Goal: Task Accomplishment & Management: Manage account settings

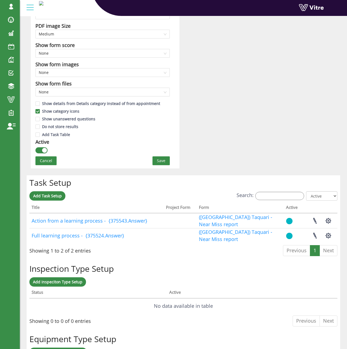
scroll to position [357, 0]
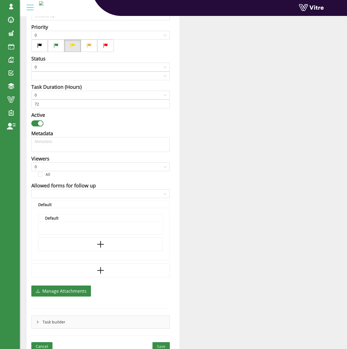
type input "[PERSON_NAME] SU"
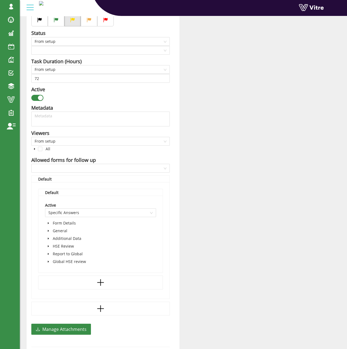
scroll to position [224, 0]
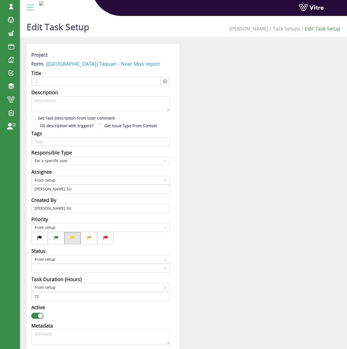
checkbox input "true"
type input "336"
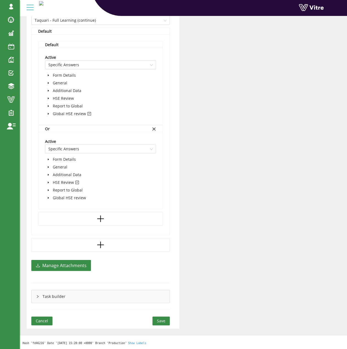
scroll to position [256, 0]
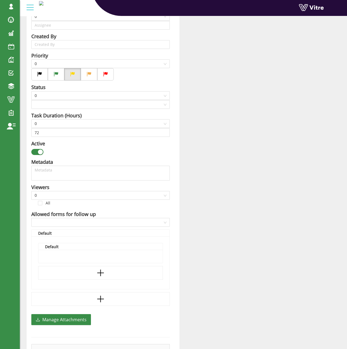
scroll to position [218, 0]
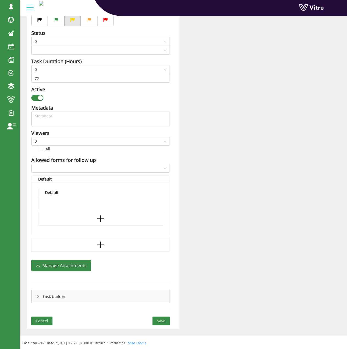
type input "[PERSON_NAME] SU"
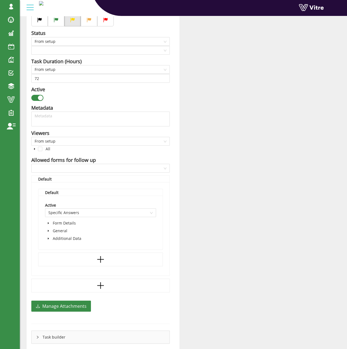
checkbox input "true"
type input "48"
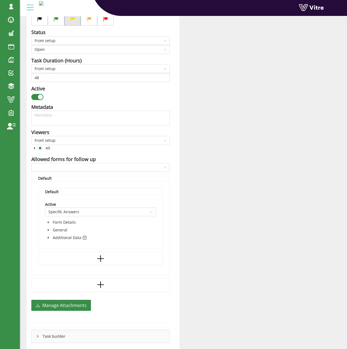
scroll to position [271, 0]
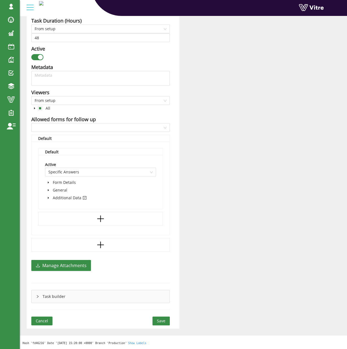
click at [96, 134] on div "Project Form (USC) Taquari - Condición Insegura Reporte Title Action required d…" at bounding box center [103, 50] width 153 height 555
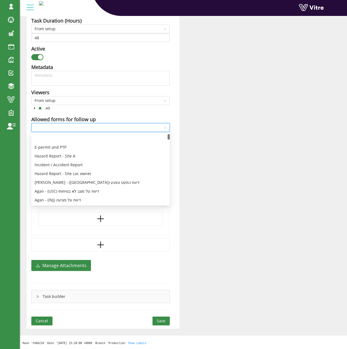
click at [98, 131] on input "search" at bounding box center [99, 127] width 128 height 8
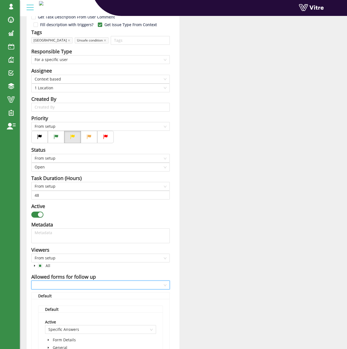
scroll to position [220, 0]
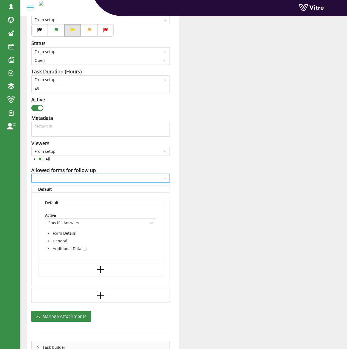
click at [66, 177] on input "search" at bounding box center [99, 178] width 128 height 8
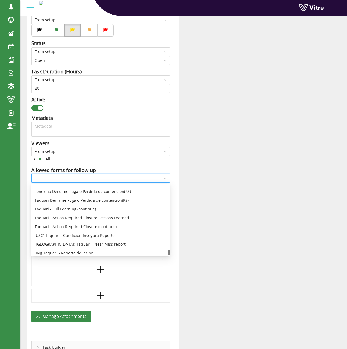
scroll to position [1480, 0]
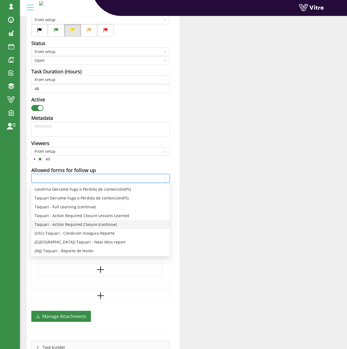
click at [94, 226] on div "Taquari - Action Required Closure (continue)" at bounding box center [101, 225] width 132 height 6
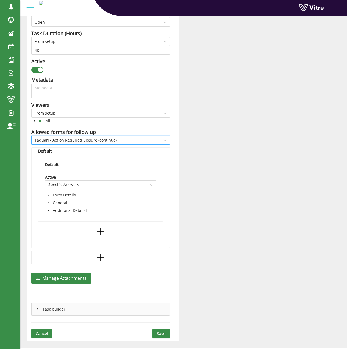
scroll to position [271, 0]
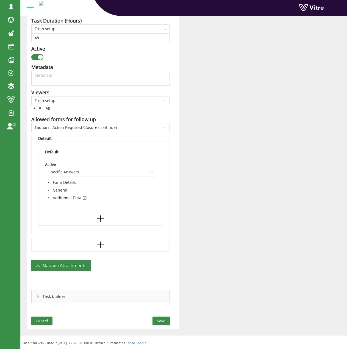
click at [166, 316] on div "Project Form (USC) Taquari - Condición Insegura Reporte Title Action required d…" at bounding box center [103, 50] width 153 height 555
click at [167, 319] on button "Save" at bounding box center [161, 321] width 17 height 9
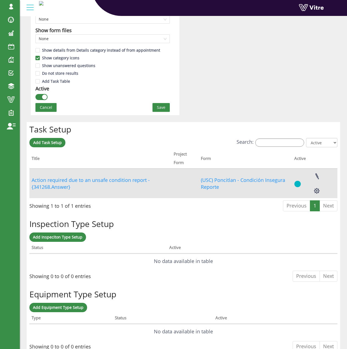
scroll to position [363, 0]
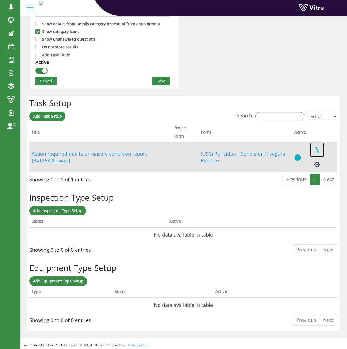
drag, startPoint x: 317, startPoint y: 154, endPoint x: 310, endPoint y: 150, distance: 8.1
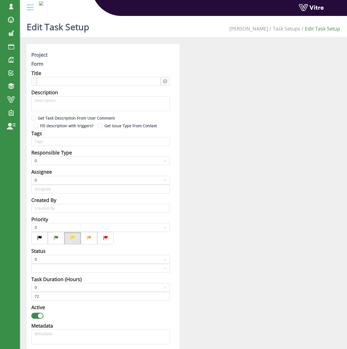
type input "[PERSON_NAME] SU"
checkbox input "true"
type input "48"
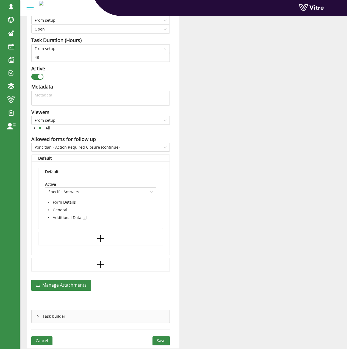
scroll to position [267, 0]
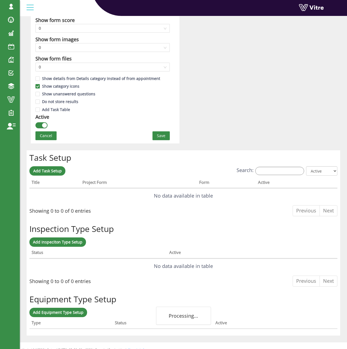
scroll to position [316, 0]
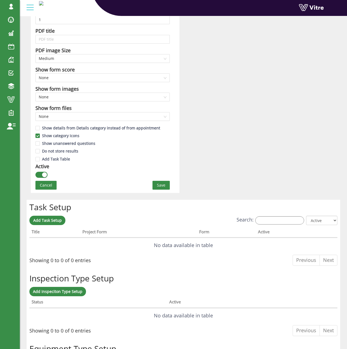
scroll to position [302, 0]
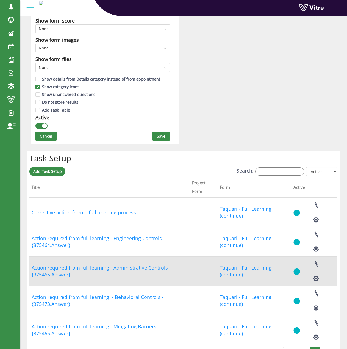
scroll to position [330, 0]
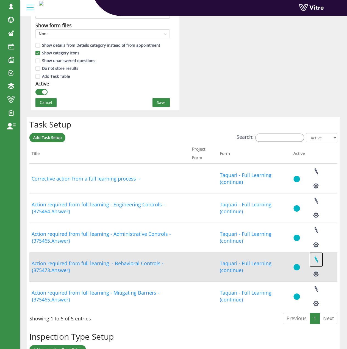
drag, startPoint x: 319, startPoint y: 261, endPoint x: 315, endPoint y: 298, distance: 37.7
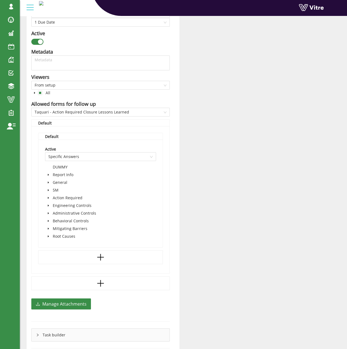
scroll to position [302, 0]
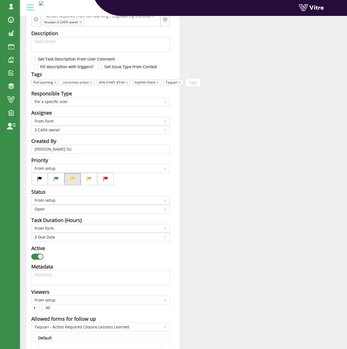
scroll to position [220, 0]
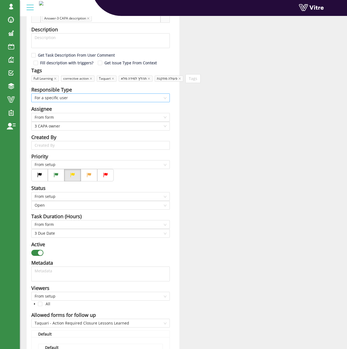
scroll to position [192, 0]
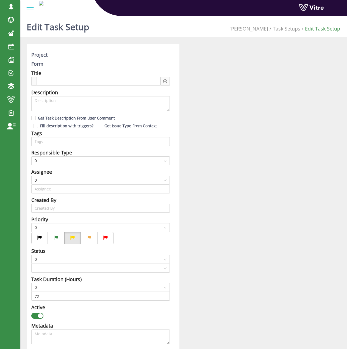
type input "[PERSON_NAME] SU"
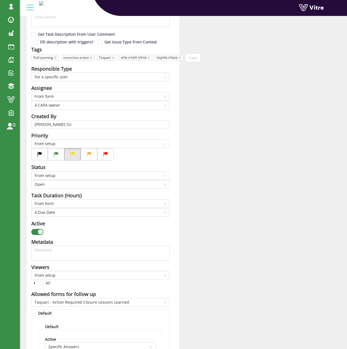
scroll to position [165, 0]
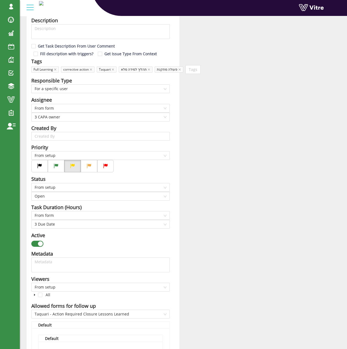
scroll to position [165, 0]
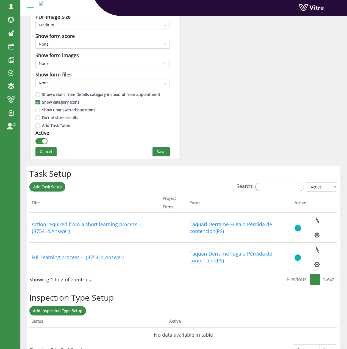
scroll to position [302, 0]
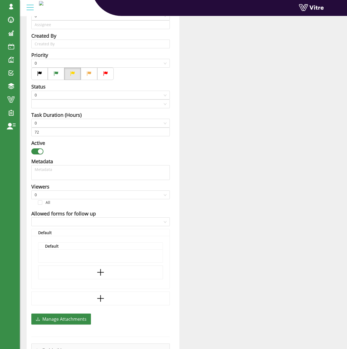
scroll to position [218, 0]
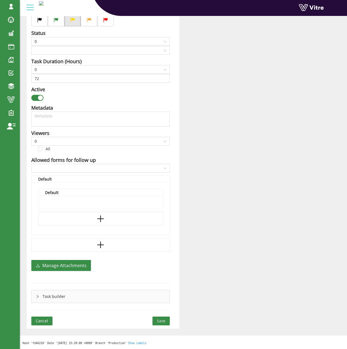
type input "Sagi Biran SU"
type input "[PERSON_NAME] SU"
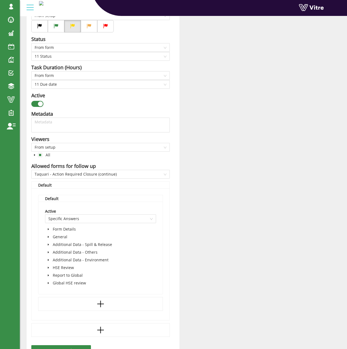
scroll to position [224, 0]
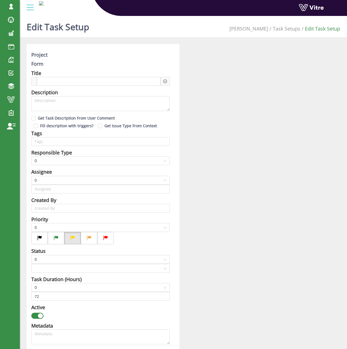
type input "[PERSON_NAME] SU"
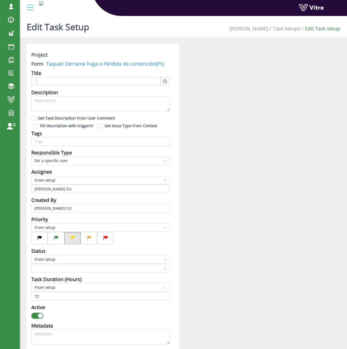
checkbox input "true"
type input "336"
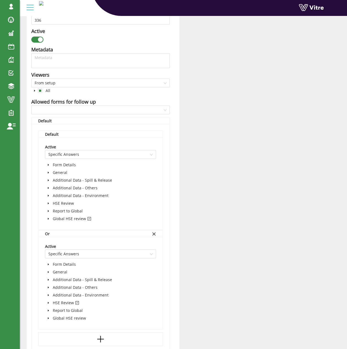
scroll to position [247, 0]
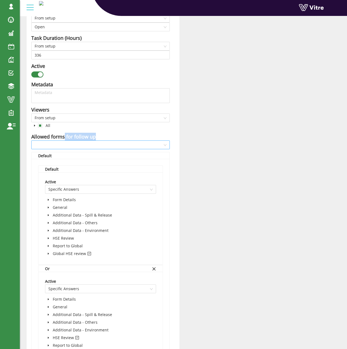
click at [64, 140] on div "Allowed forms for follow up" at bounding box center [100, 141] width 139 height 16
click at [64, 145] on input "search" at bounding box center [99, 145] width 128 height 8
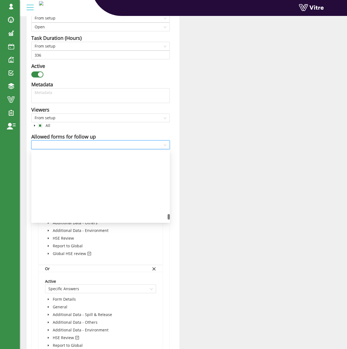
scroll to position [1457, 0]
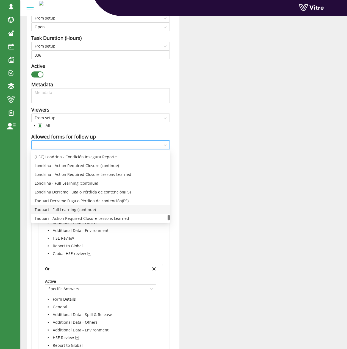
click at [84, 210] on div "Taquari - Full Learning (continue)" at bounding box center [101, 210] width 132 height 6
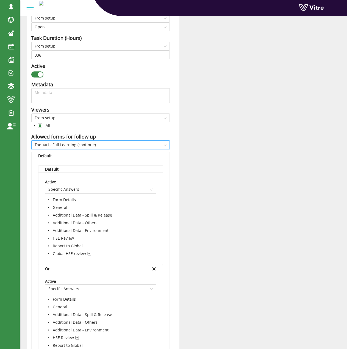
scroll to position [403, 0]
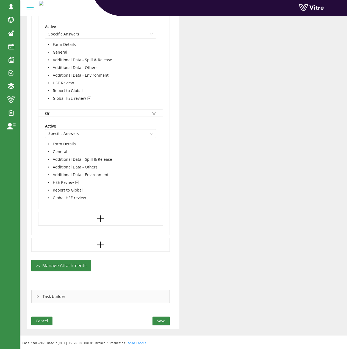
click at [164, 320] on span "Save" at bounding box center [161, 321] width 9 height 6
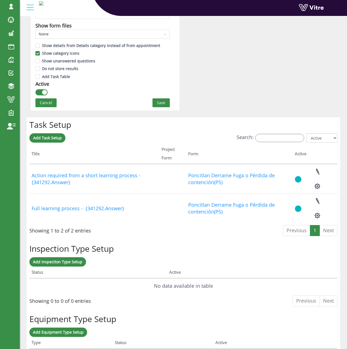
scroll to position [357, 0]
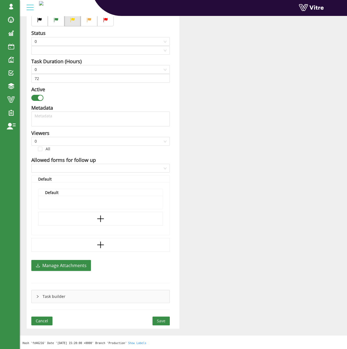
type input "[PERSON_NAME] SU"
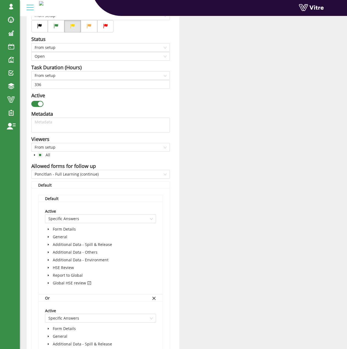
checkbox input "true"
type input "336"
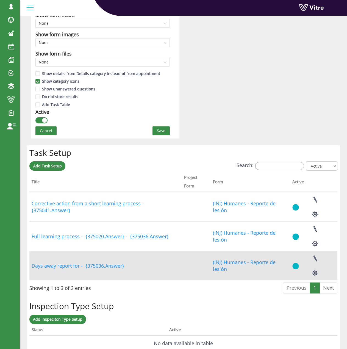
scroll to position [331, 0]
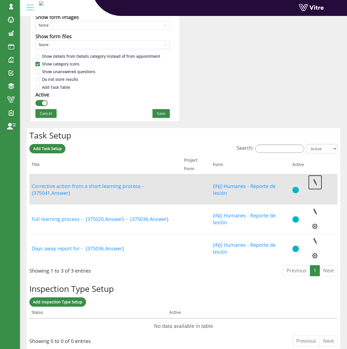
drag, startPoint x: 316, startPoint y: 169, endPoint x: 314, endPoint y: 178, distance: 8.9
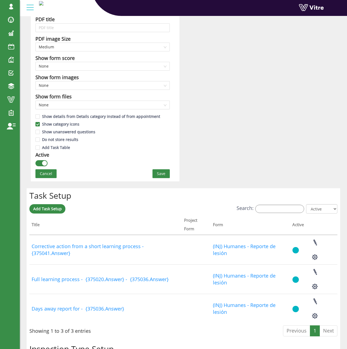
scroll to position [247, 0]
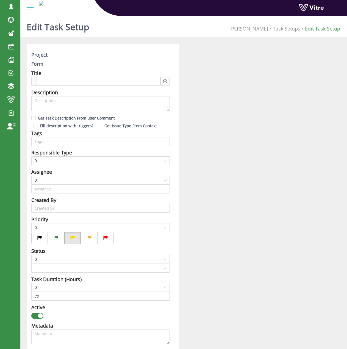
type input "[PERSON_NAME] SU"
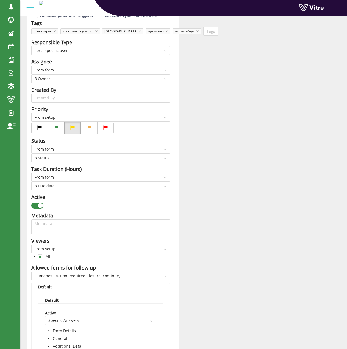
scroll to position [192, 0]
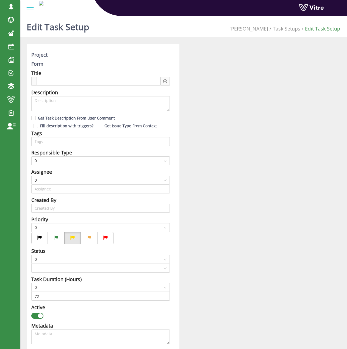
type input "[PERSON_NAME] SU"
checkbox input "true"
type input "336"
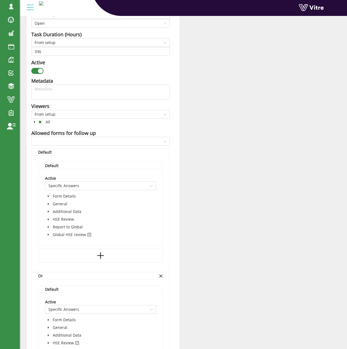
scroll to position [302, 0]
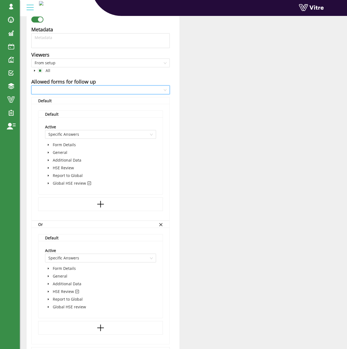
click at [84, 89] on input "search" at bounding box center [99, 90] width 128 height 8
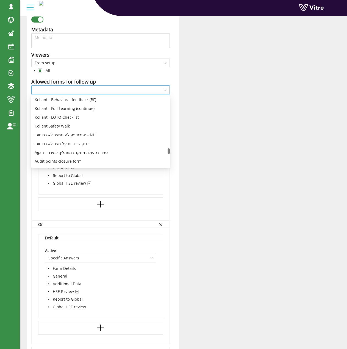
scroll to position [1319, 0]
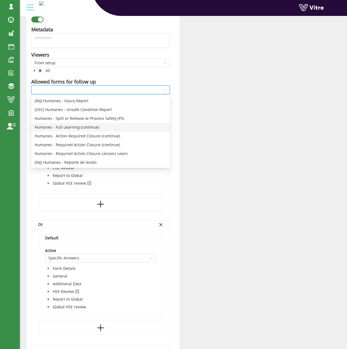
click at [82, 130] on div "Humanes - Full Learning (continue)" at bounding box center [101, 127] width 132 height 6
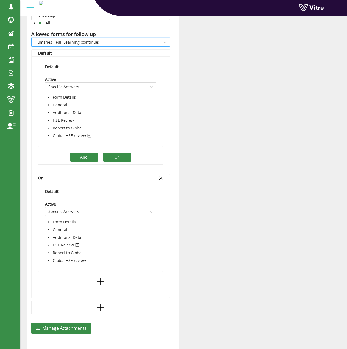
scroll to position [411, 0]
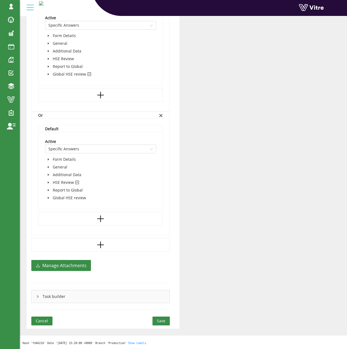
click at [162, 321] on span "Save" at bounding box center [161, 321] width 9 height 6
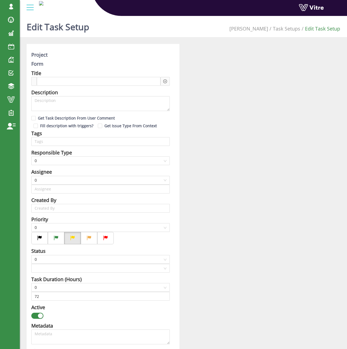
type input "[PERSON_NAME] SU"
checkbox input "true"
type input "240"
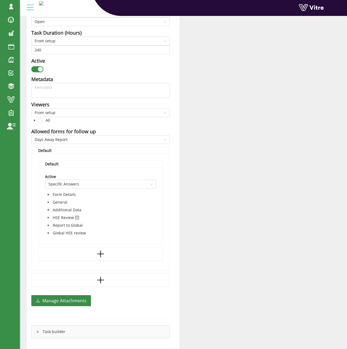
scroll to position [288, 0]
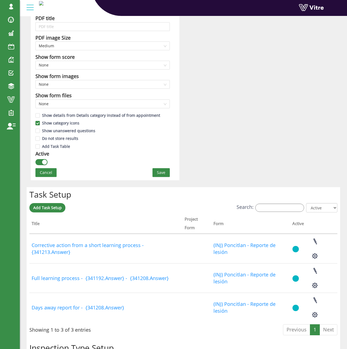
scroll to position [371, 0]
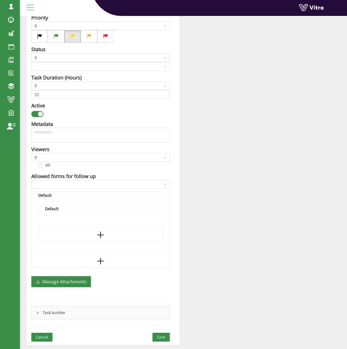
scroll to position [218, 0]
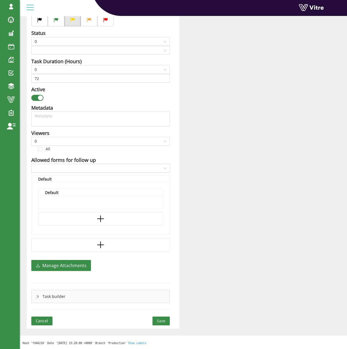
type input "[PERSON_NAME] SU"
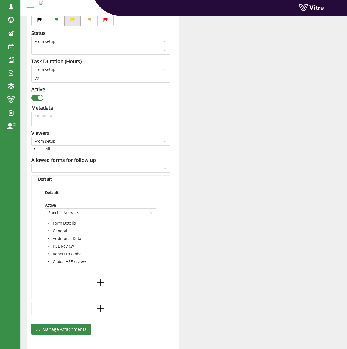
checkbox input "true"
type input "336"
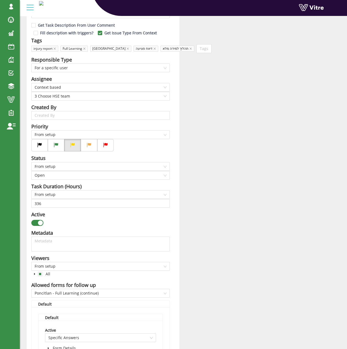
scroll to position [59, 0]
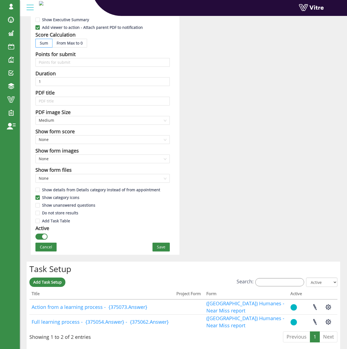
scroll to position [275, 0]
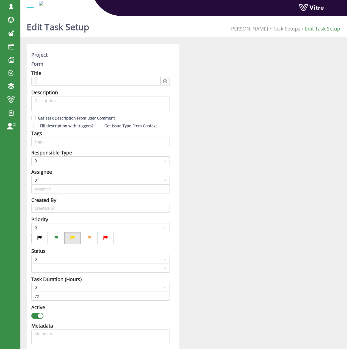
type input "[PERSON_NAME] SU"
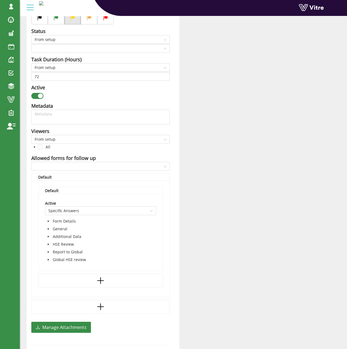
scroll to position [226, 0]
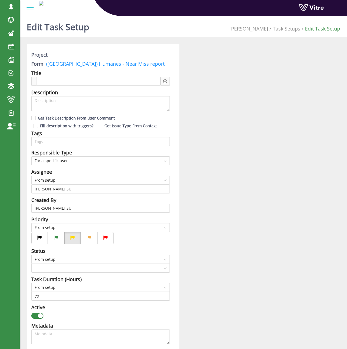
checkbox input "true"
type input "336"
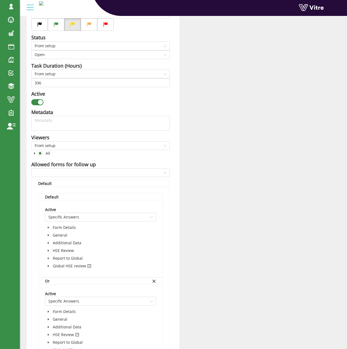
scroll to position [220, 0]
click at [94, 176] on input "search" at bounding box center [99, 172] width 128 height 8
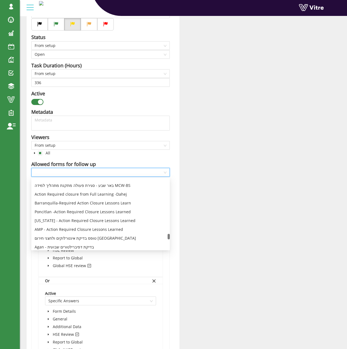
scroll to position [1374, 0]
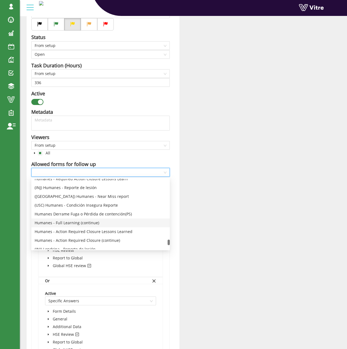
click at [96, 221] on div "Humanes - Full Learning (continue)" at bounding box center [101, 223] width 132 height 6
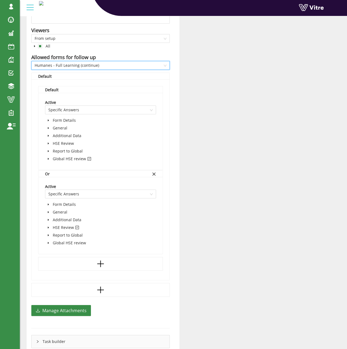
scroll to position [372, 0]
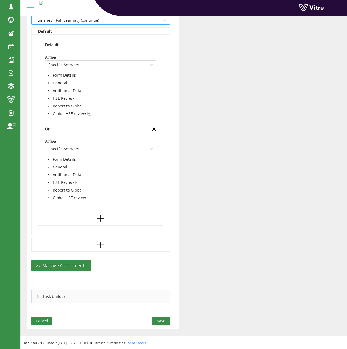
click at [169, 320] on button "Save" at bounding box center [161, 321] width 17 height 9
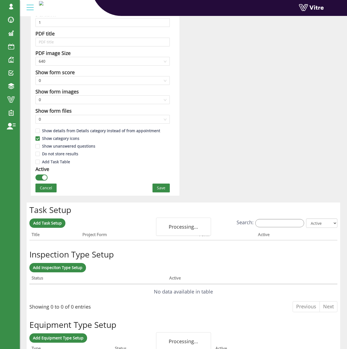
scroll to position [277, 0]
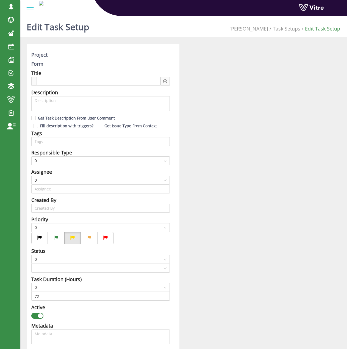
type input "[PERSON_NAME] SU"
type input "Sagi Biran SU"
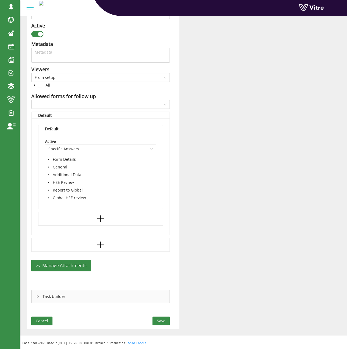
checkbox input "true"
type input "336"
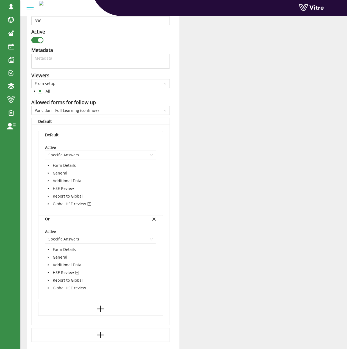
scroll to position [288, 0]
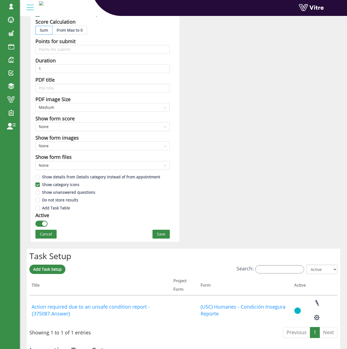
scroll to position [220, 0]
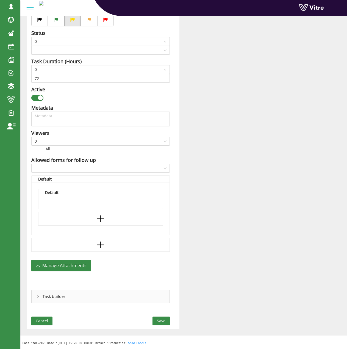
type input "[PERSON_NAME] SU"
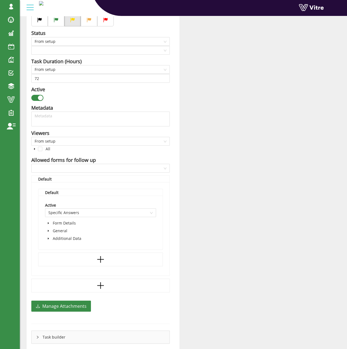
checkbox input "true"
type input "48"
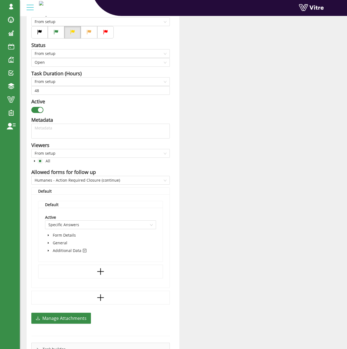
scroll to position [230, 0]
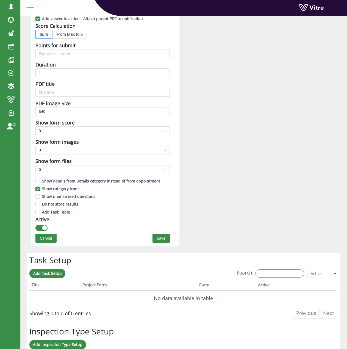
scroll to position [234, 0]
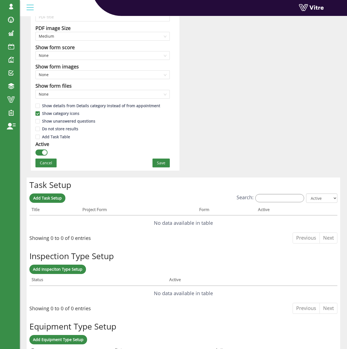
scroll to position [302, 0]
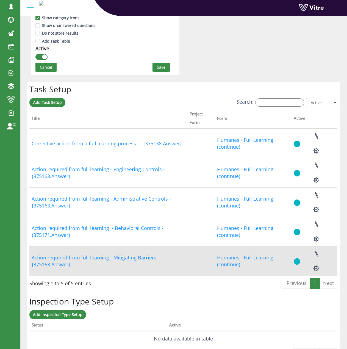
scroll to position [385, 0]
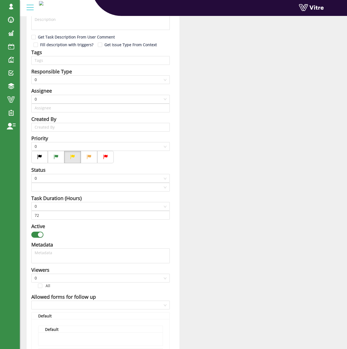
scroll to position [137, 0]
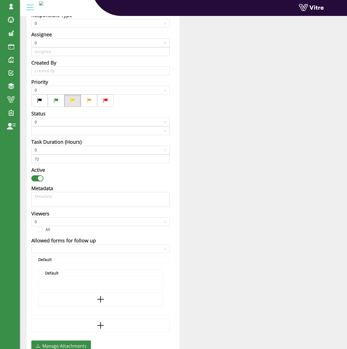
type input "[PERSON_NAME] SU"
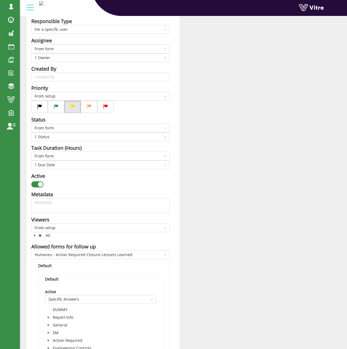
scroll to position [143, 0]
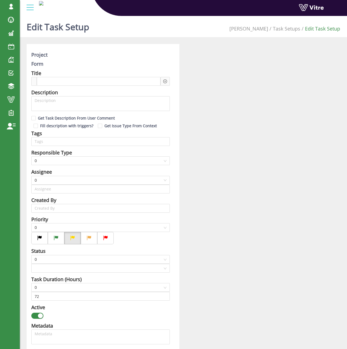
type input "[PERSON_NAME] SU"
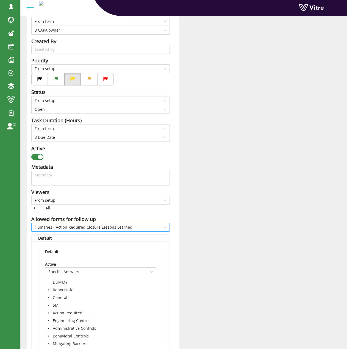
scroll to position [171, 0]
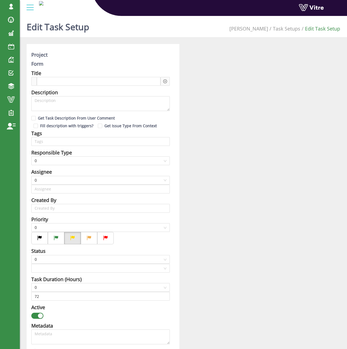
type input "[PERSON_NAME] SU"
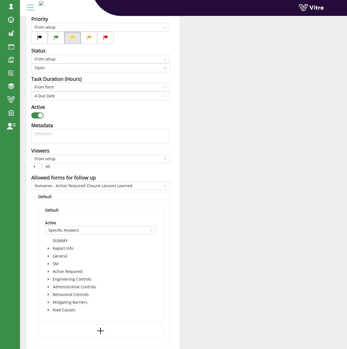
scroll to position [275, 0]
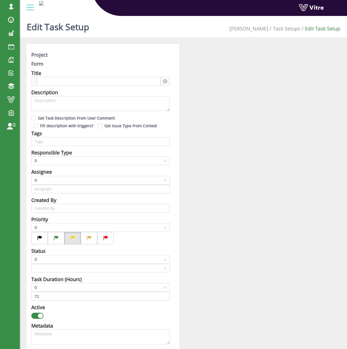
type input "[PERSON_NAME] SU"
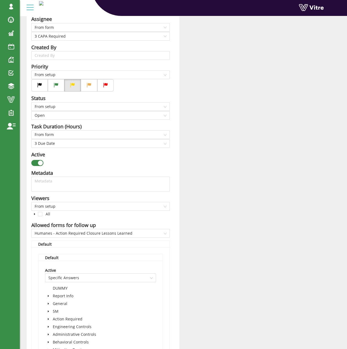
scroll to position [220, 0]
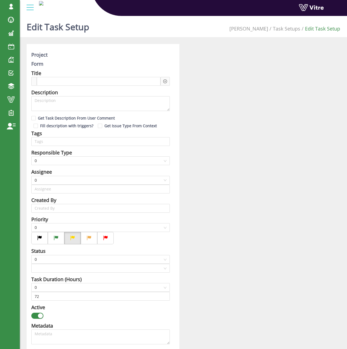
type input "[PERSON_NAME] SU"
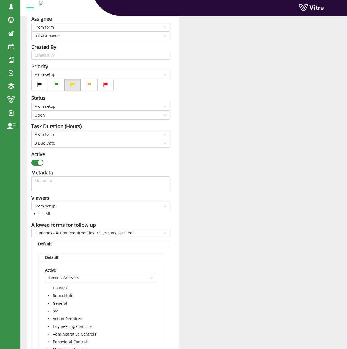
scroll to position [220, 0]
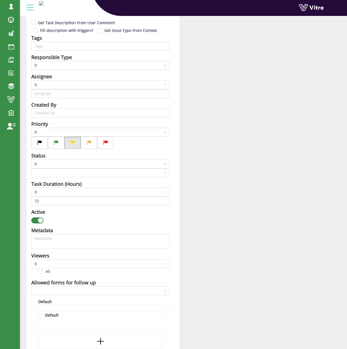
scroll to position [192, 0]
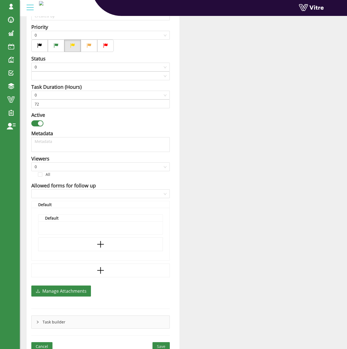
type input "[PERSON_NAME] SU"
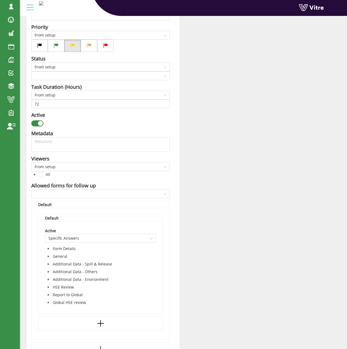
scroll to position [198, 0]
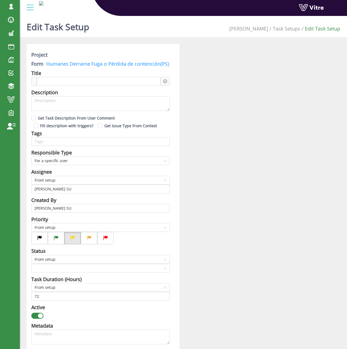
checkbox input "true"
type input "336"
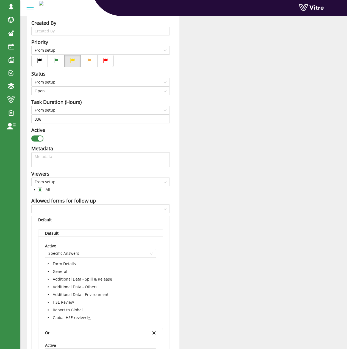
scroll to position [192, 0]
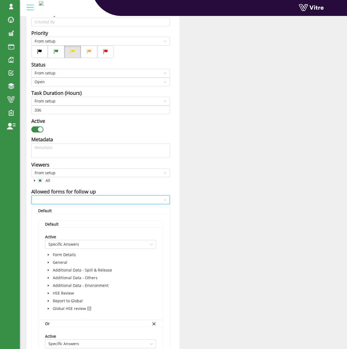
click at [91, 201] on input "search" at bounding box center [99, 200] width 128 height 8
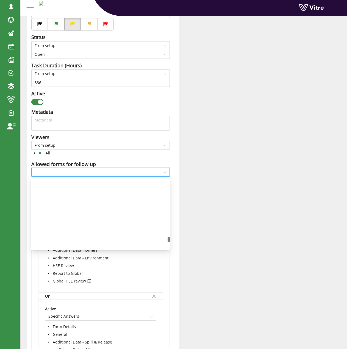
scroll to position [1347, 0]
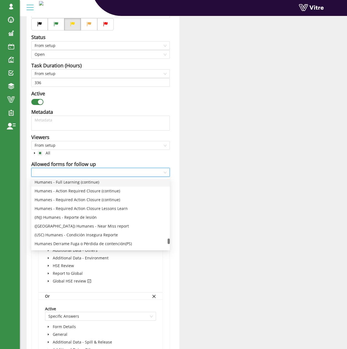
click at [91, 184] on div "Humanes - Full Learning (continue)" at bounding box center [101, 182] width 132 height 6
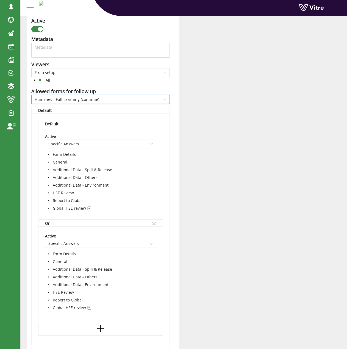
scroll to position [403, 0]
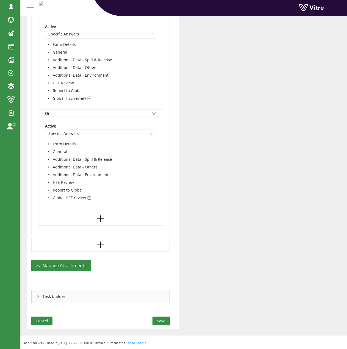
click at [168, 319] on button "Save" at bounding box center [161, 321] width 17 height 9
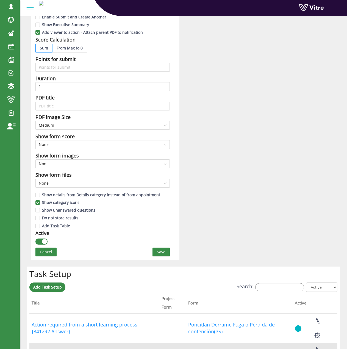
scroll to position [357, 0]
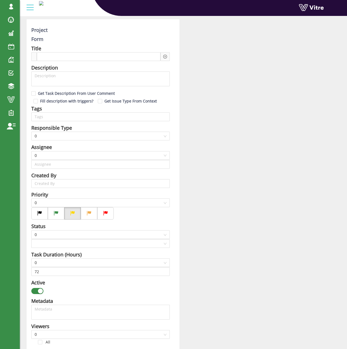
type input "[PERSON_NAME] SU"
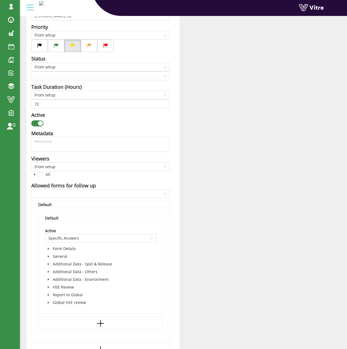
checkbox input "true"
type input "336"
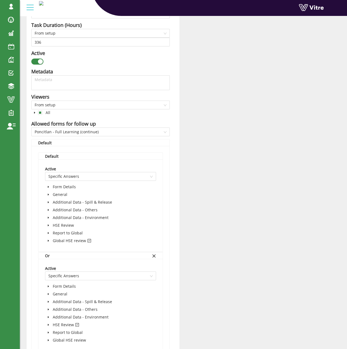
scroll to position [336, 0]
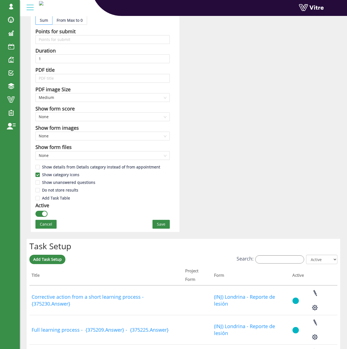
scroll to position [357, 0]
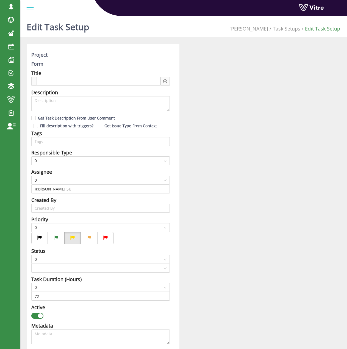
type input "[PERSON_NAME] SU"
checkbox input "true"
type input "336"
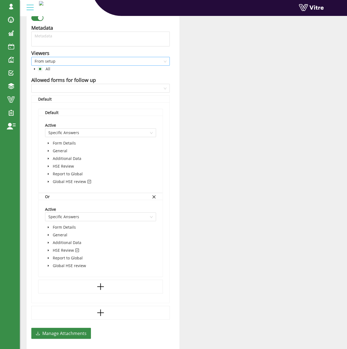
scroll to position [234, 0]
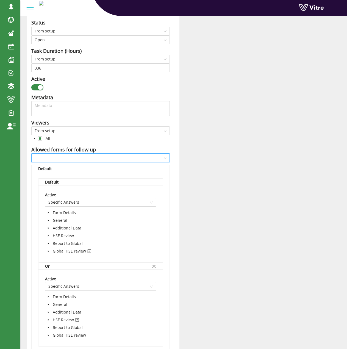
click at [53, 158] on input "search" at bounding box center [99, 158] width 128 height 8
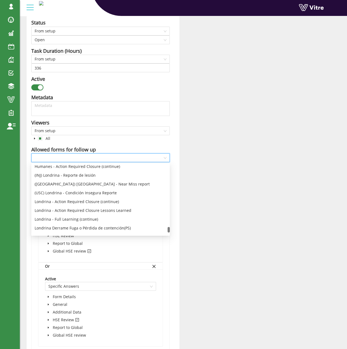
scroll to position [1429, 0]
click at [82, 220] on div "Londrina - Full Learning (continue)" at bounding box center [101, 219] width 132 height 6
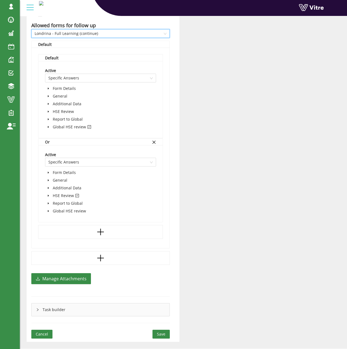
scroll to position [372, 0]
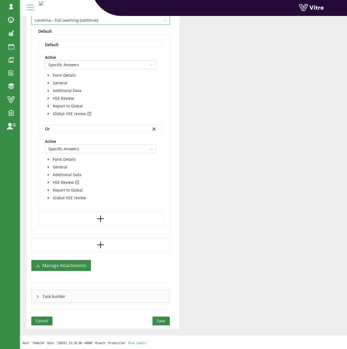
click at [165, 318] on button "Save" at bounding box center [161, 321] width 17 height 9
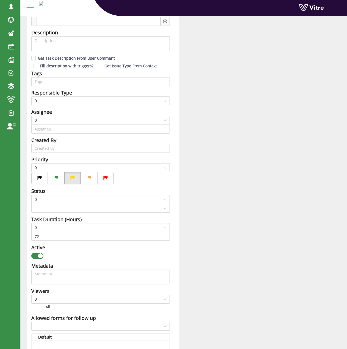
scroll to position [137, 0]
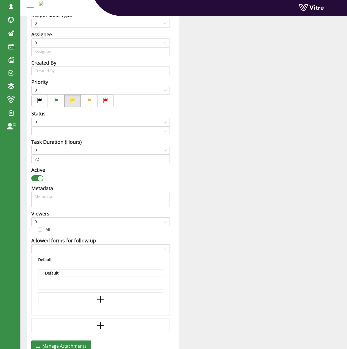
type input "[PERSON_NAME] SU"
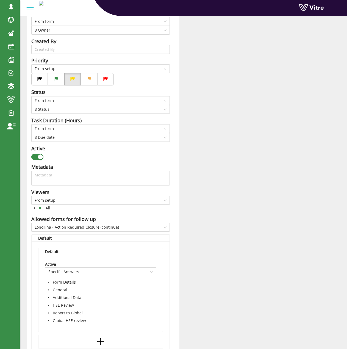
scroll to position [171, 0]
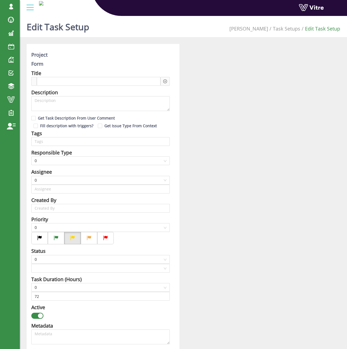
type input "Sagi Biran SU"
checkbox input "true"
type input "240"
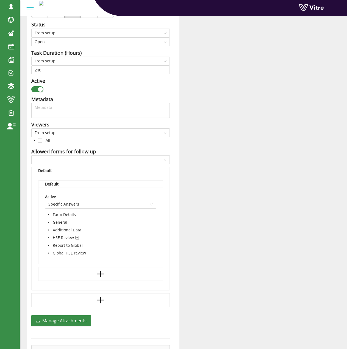
scroll to position [288, 0]
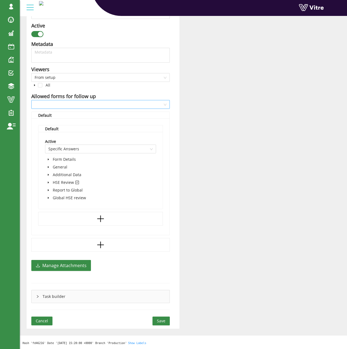
click at [86, 105] on input "search" at bounding box center [99, 104] width 128 height 8
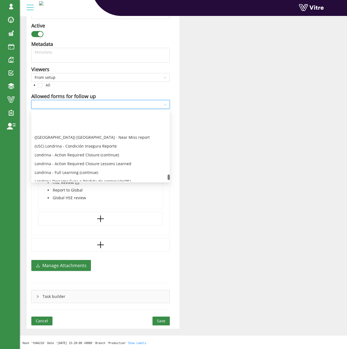
scroll to position [1457, 0]
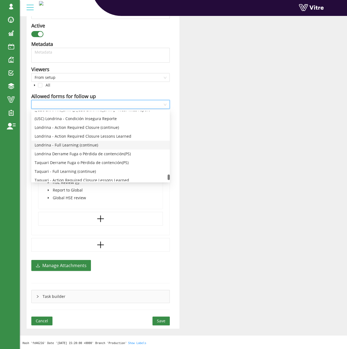
click at [97, 145] on div "Londrina - Full Learning (continue)" at bounding box center [101, 145] width 132 height 6
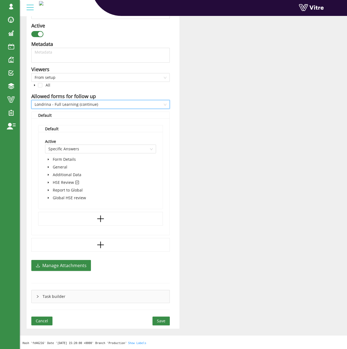
click at [162, 319] on span "Save" at bounding box center [161, 321] width 9 height 6
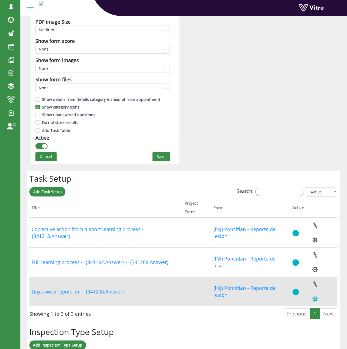
scroll to position [344, 0]
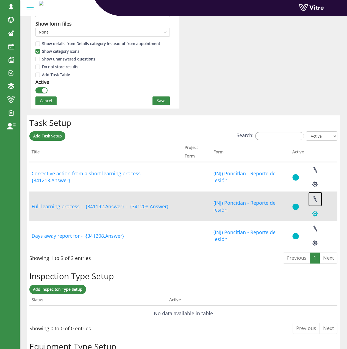
drag, startPoint x: 317, startPoint y: 186, endPoint x: 315, endPoint y: 197, distance: 10.9
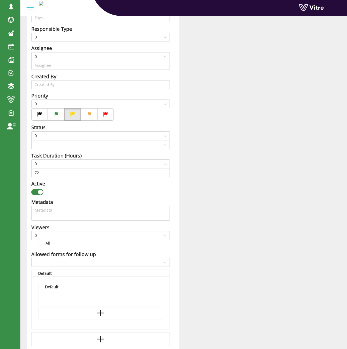
type input "[PERSON_NAME] SU"
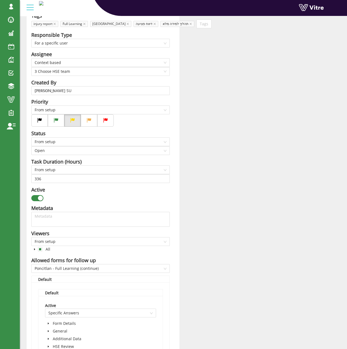
checkbox input "true"
type input "336"
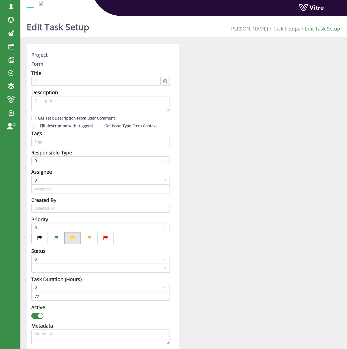
type input "[PERSON_NAME] SU"
checkbox input "true"
type input "240"
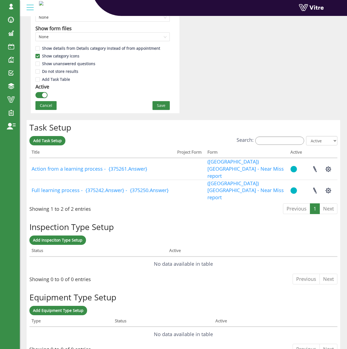
scroll to position [345, 0]
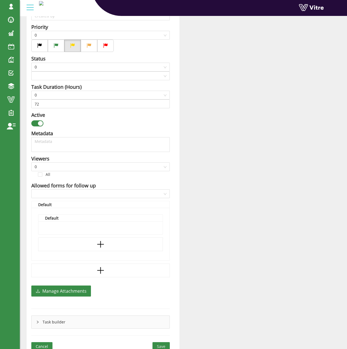
type input "[PERSON_NAME] SU"
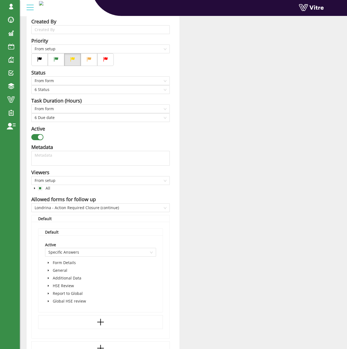
scroll to position [198, 0]
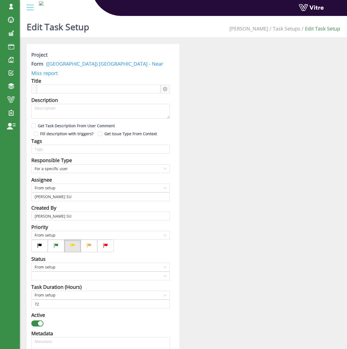
checkbox input "true"
type input "336"
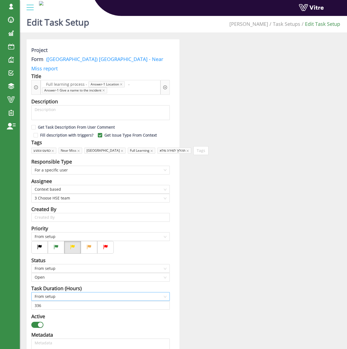
scroll to position [192, 0]
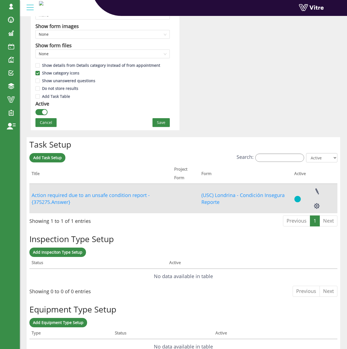
scroll to position [330, 0]
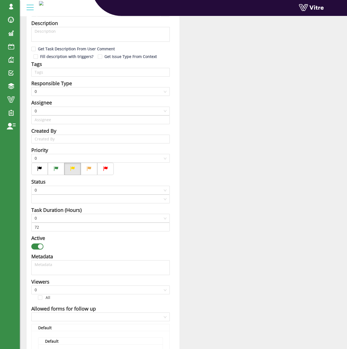
type input "[PERSON_NAME] SU"
type input "Sagi Biran SU"
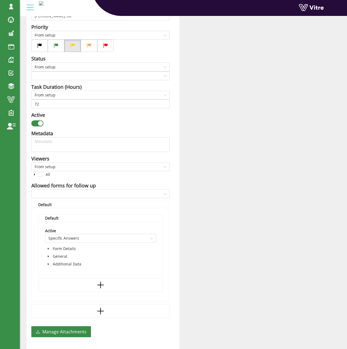
checkbox input "true"
type input "48"
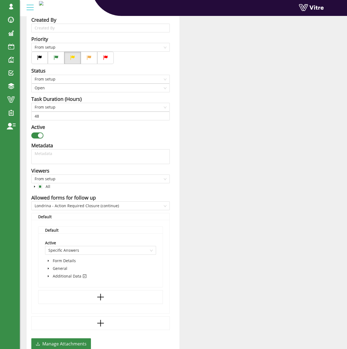
scroll to position [204, 0]
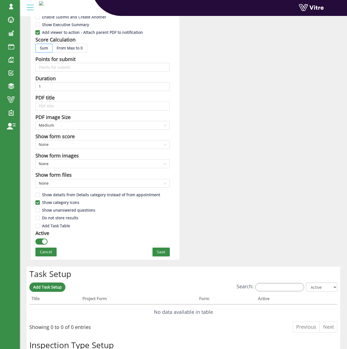
scroll to position [330, 0]
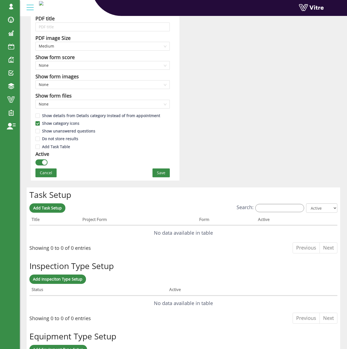
scroll to position [302, 0]
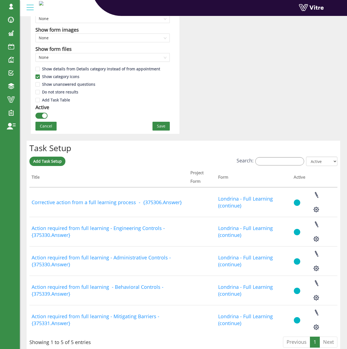
scroll to position [330, 0]
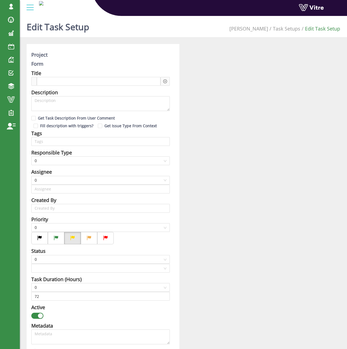
type input "[PERSON_NAME] SU"
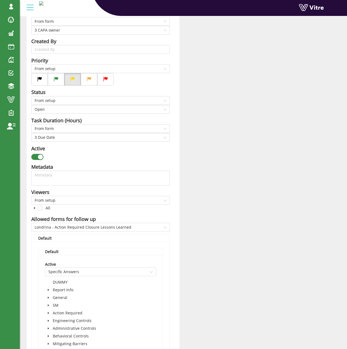
scroll to position [275, 0]
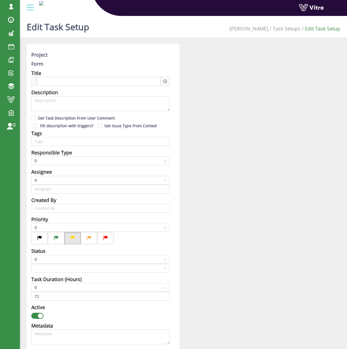
type input "[PERSON_NAME] SU"
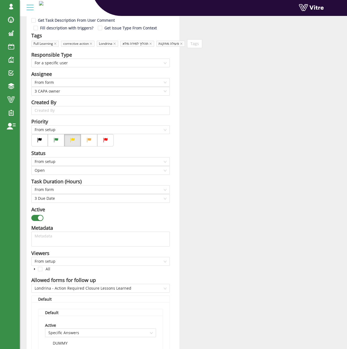
scroll to position [247, 0]
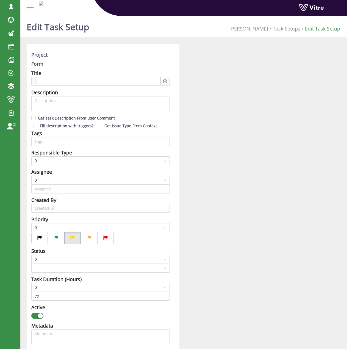
type input "[PERSON_NAME] SU"
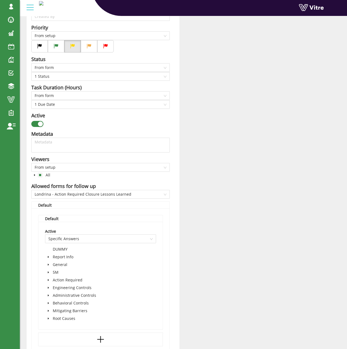
scroll to position [253, 0]
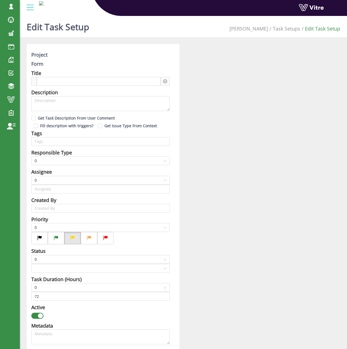
type input "[PERSON_NAME] SU"
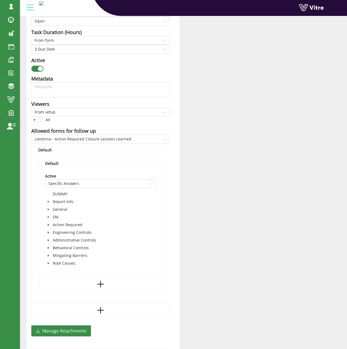
scroll to position [302, 0]
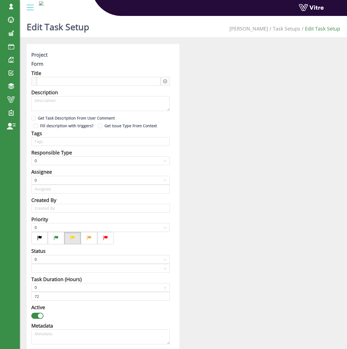
type input "[PERSON_NAME] SU"
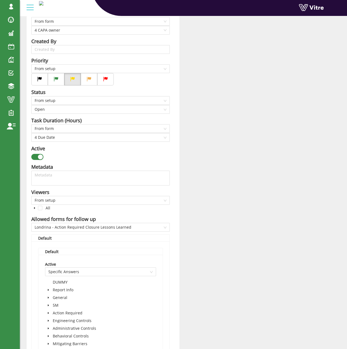
scroll to position [302, 0]
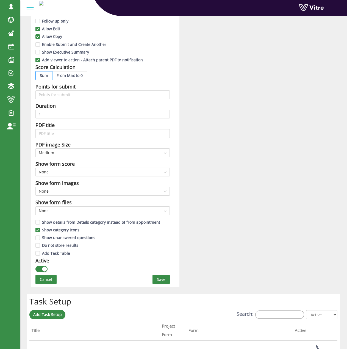
scroll to position [357, 0]
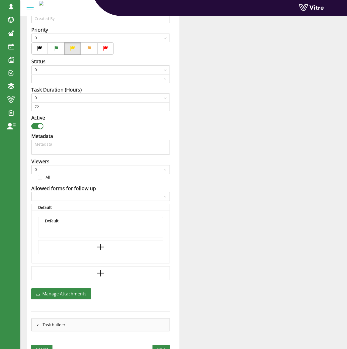
type input "[PERSON_NAME] SU"
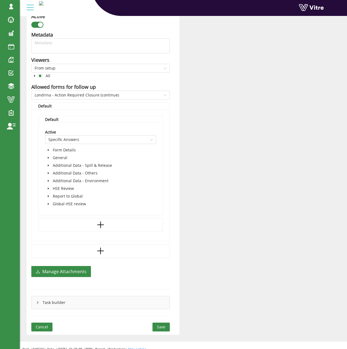
scroll to position [303, 0]
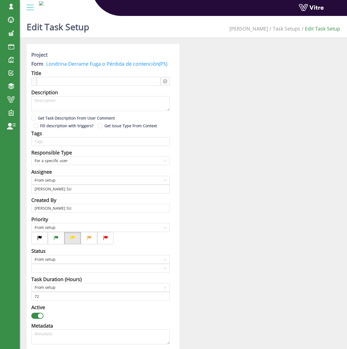
checkbox input "true"
type input "336"
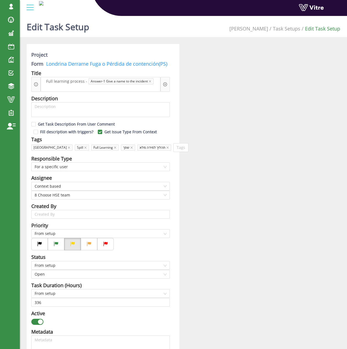
scroll to position [192, 0]
